Goal: Obtain resource: Obtain resource

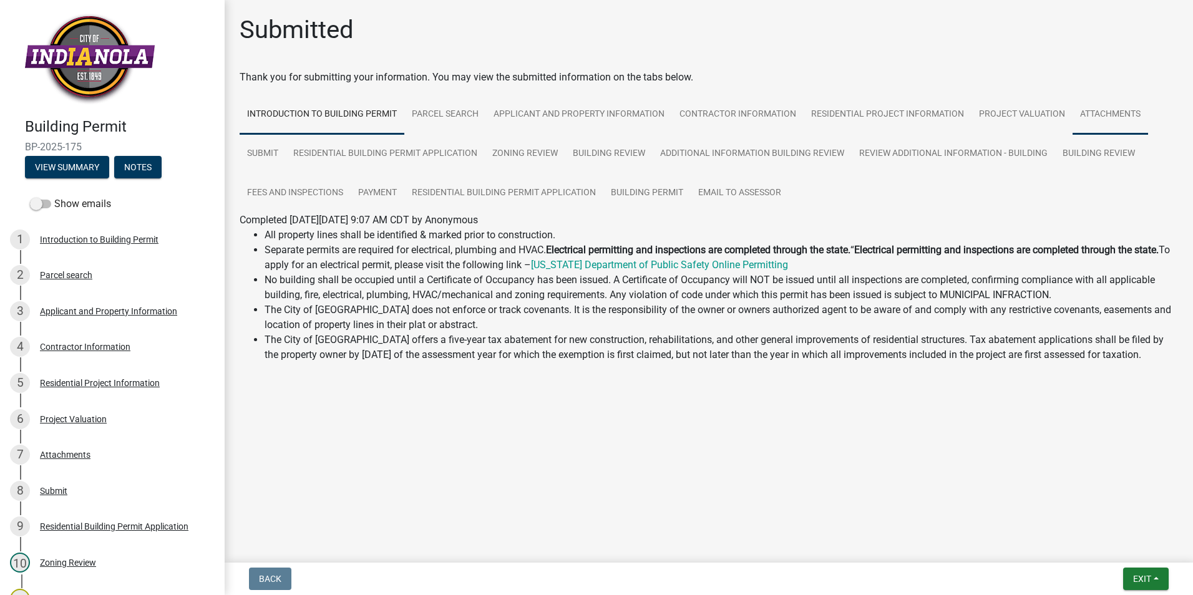
click at [1116, 116] on link "Attachments" at bounding box center [1111, 115] width 76 height 40
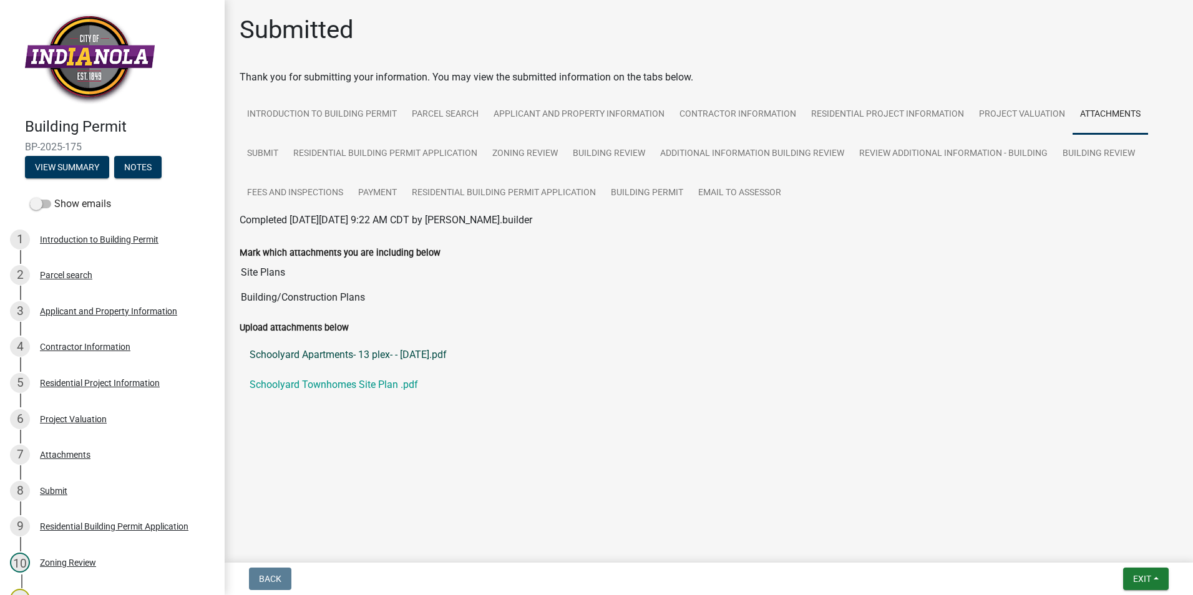
click at [393, 353] on link "Schoolyard Apartments- 13 plex- - [DATE].pdf" at bounding box center [709, 355] width 939 height 30
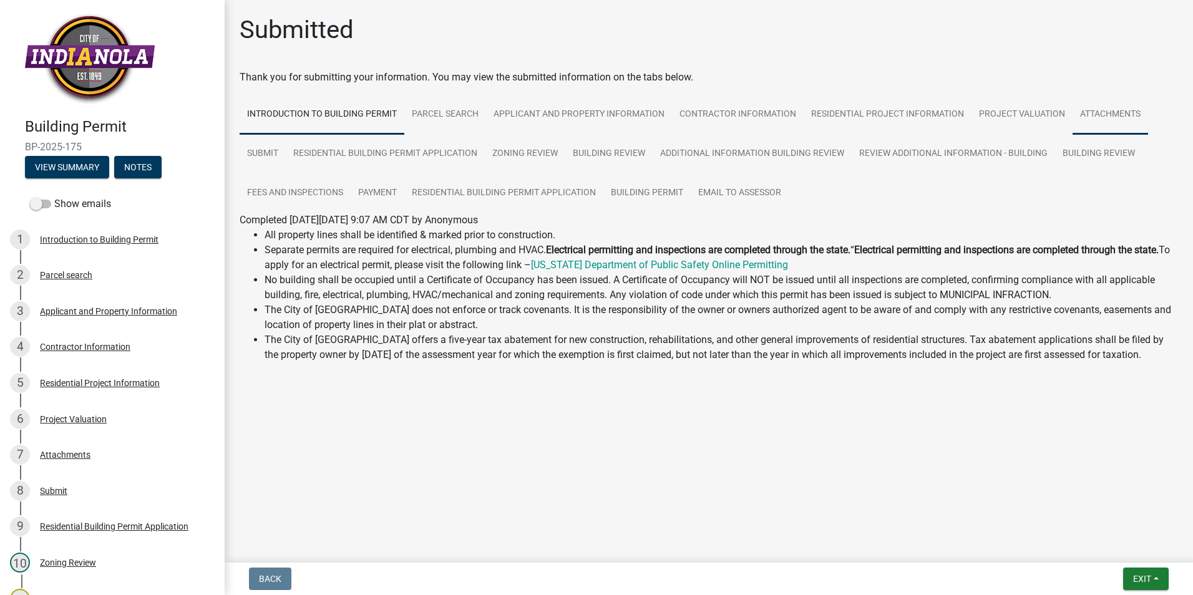
click at [1098, 110] on link "Attachments" at bounding box center [1111, 115] width 76 height 40
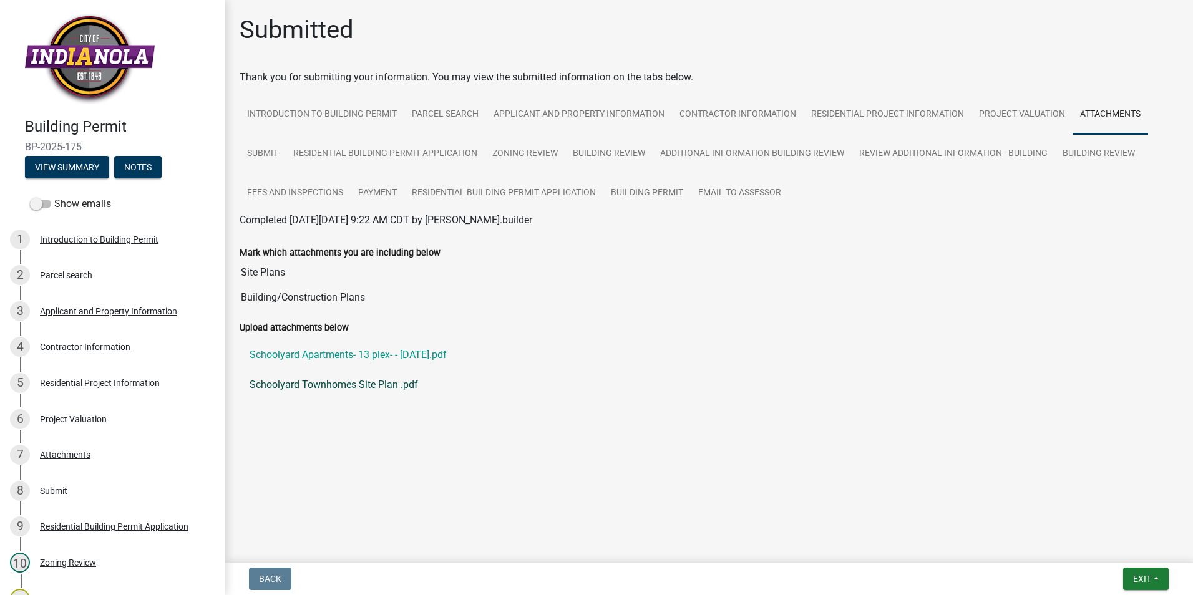
click at [359, 385] on link "Schoolyard Townhomes Site Plan .pdf" at bounding box center [709, 385] width 939 height 30
click at [464, 110] on link "Parcel search" at bounding box center [445, 115] width 82 height 40
